Goal: Task Accomplishment & Management: Use online tool/utility

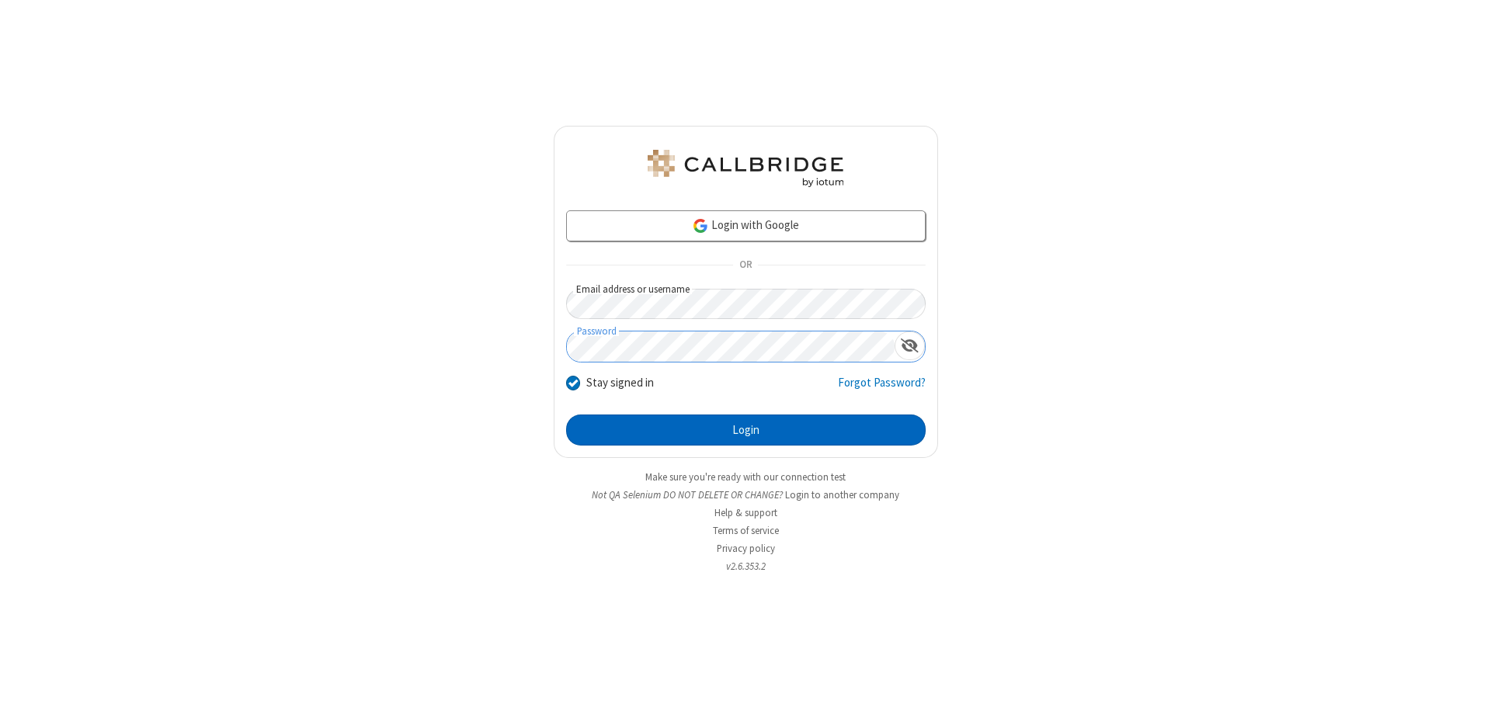
click at [746, 430] on button "Login" at bounding box center [746, 430] width 360 height 31
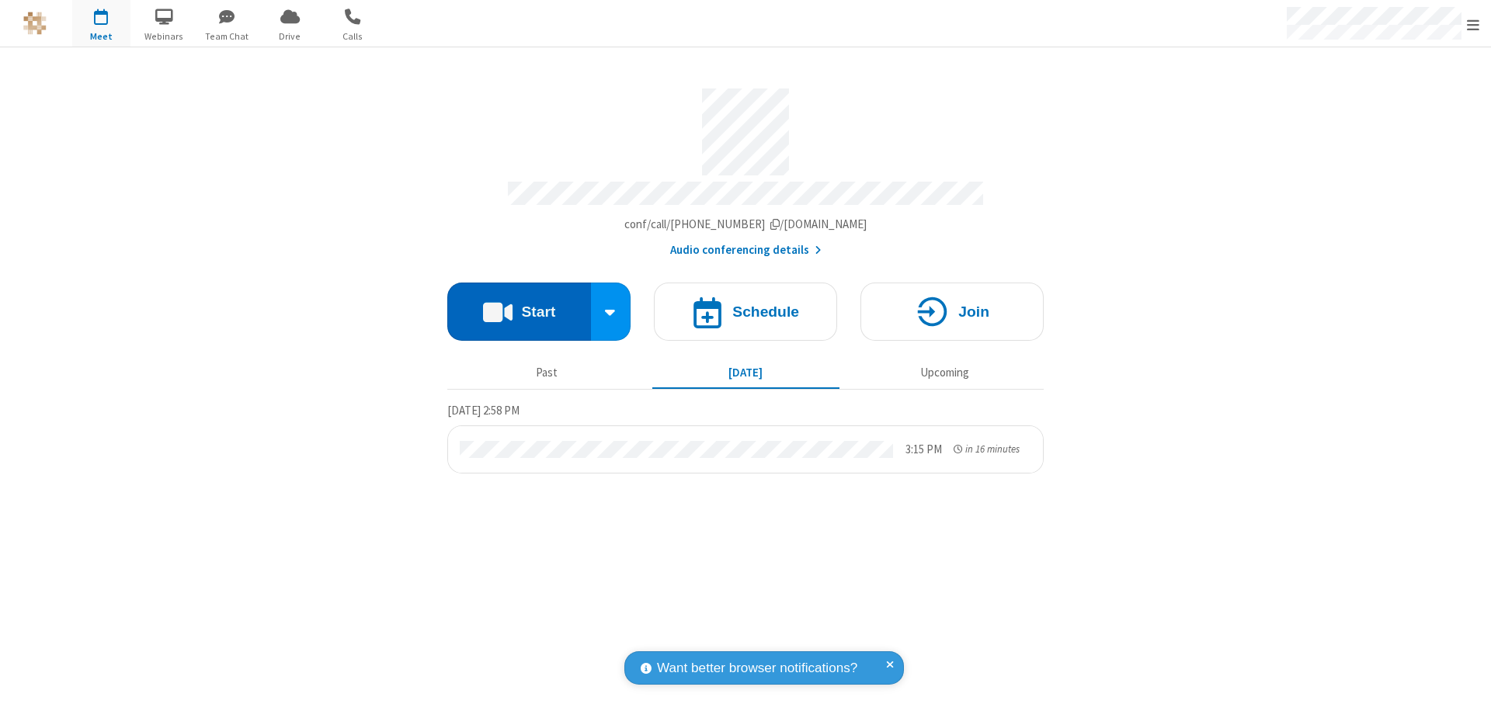
click at [519, 304] on button "Start" at bounding box center [519, 312] width 144 height 58
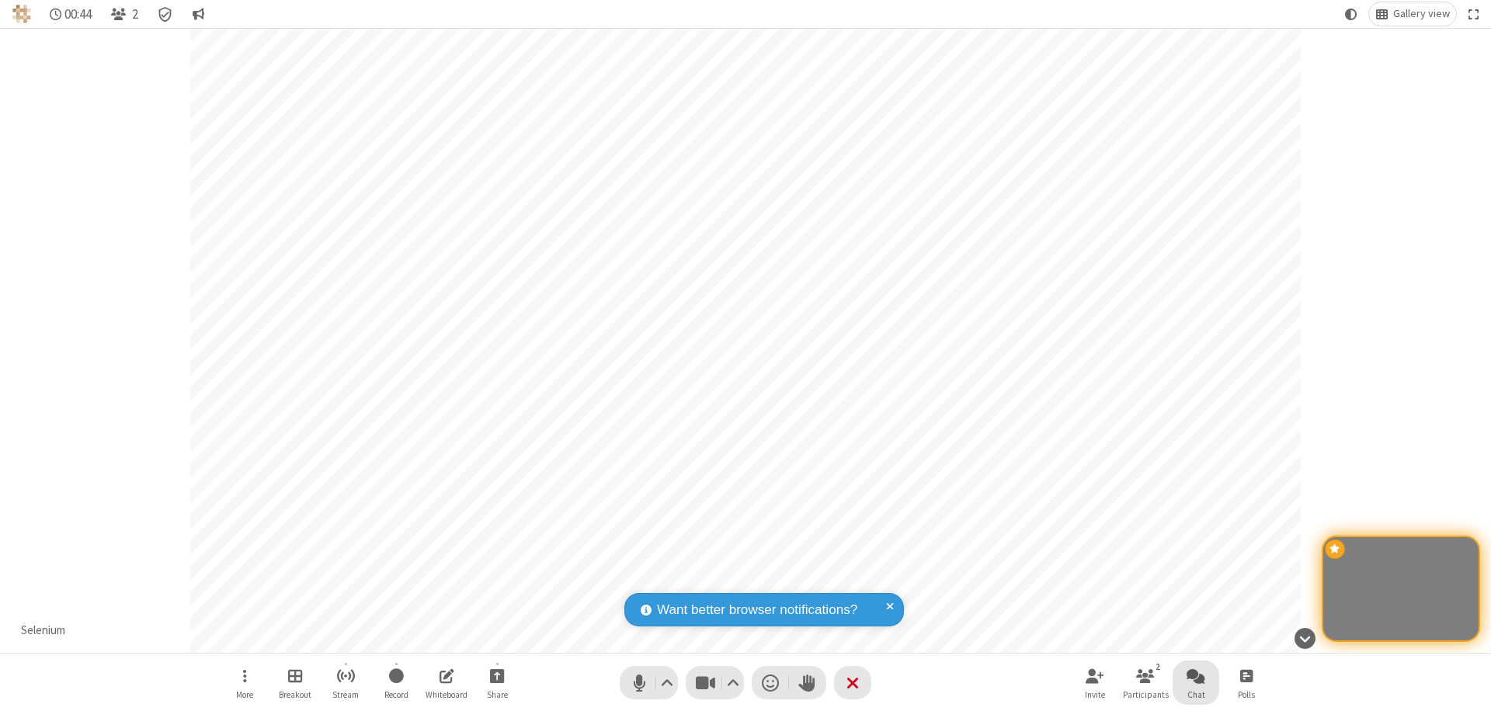
click at [1196, 676] on span "Open chat" at bounding box center [1196, 675] width 19 height 19
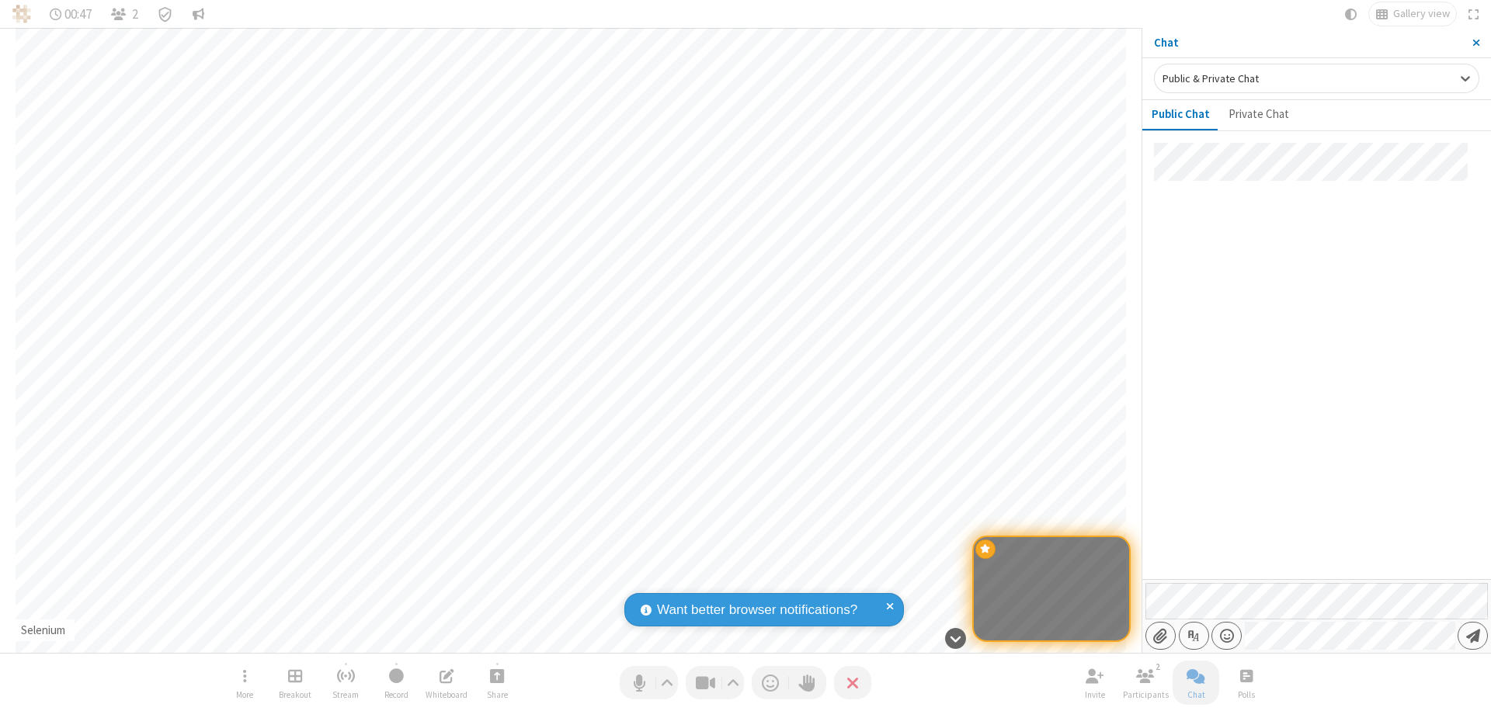
click at [1472, 636] on span "Send message" at bounding box center [1473, 636] width 14 height 16
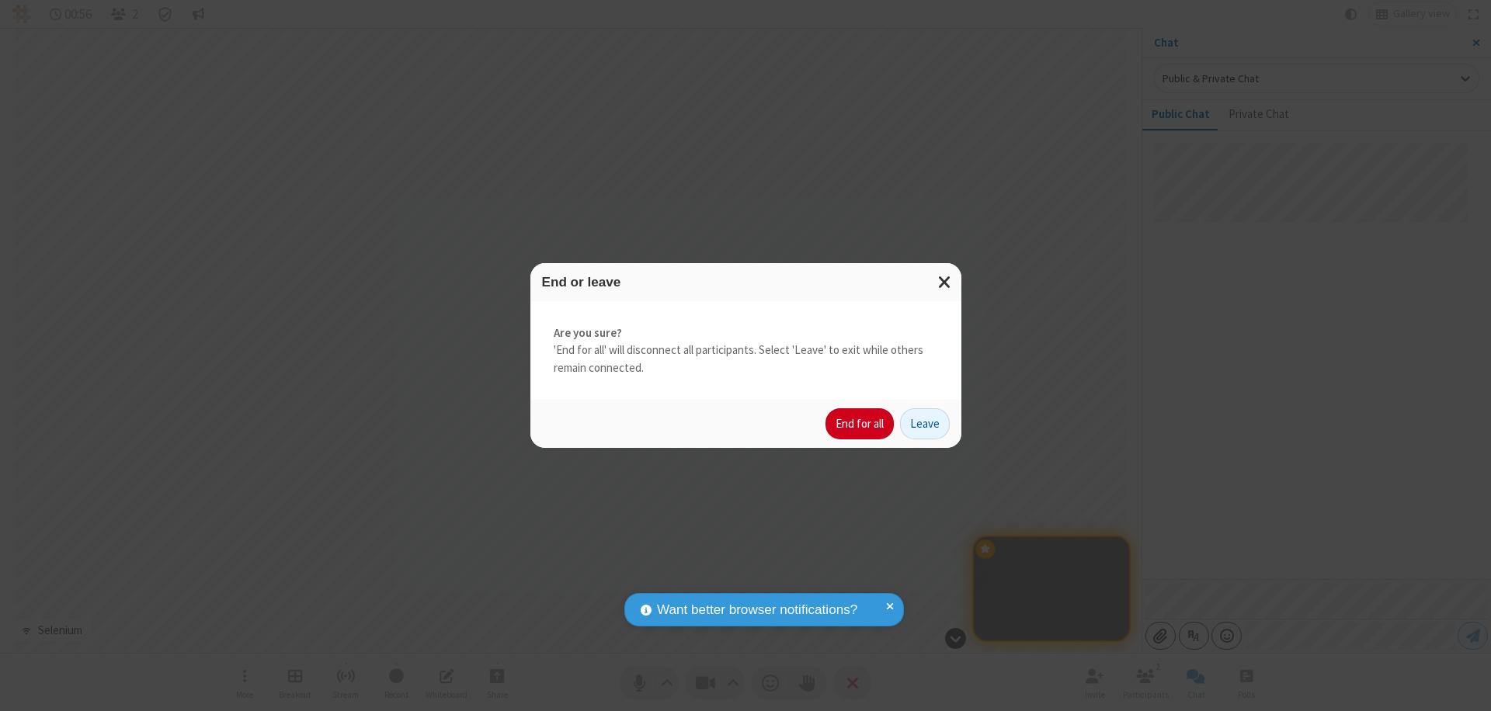
click at [860, 424] on button "End for all" at bounding box center [859, 423] width 68 height 31
